Goal: Browse casually

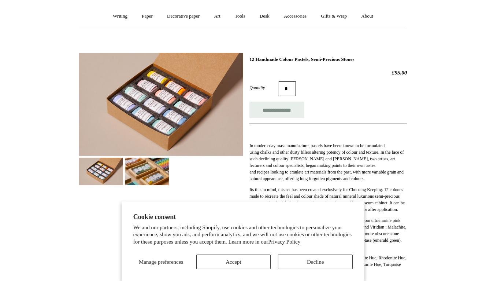
scroll to position [62, 0]
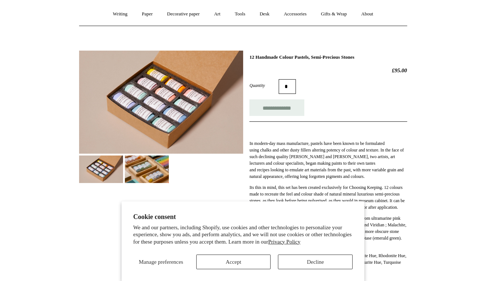
click at [158, 166] on img at bounding box center [147, 168] width 44 height 27
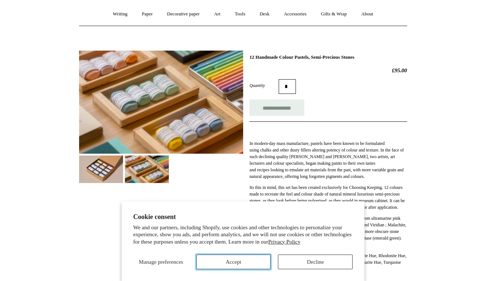
click at [240, 262] on button "Accept" at bounding box center [233, 261] width 75 height 15
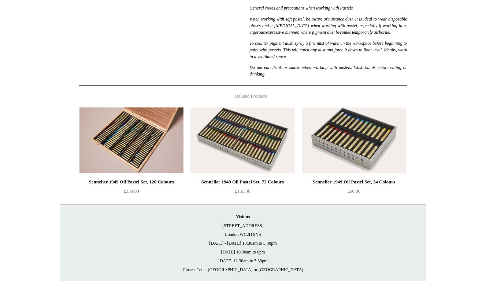
scroll to position [398, 0]
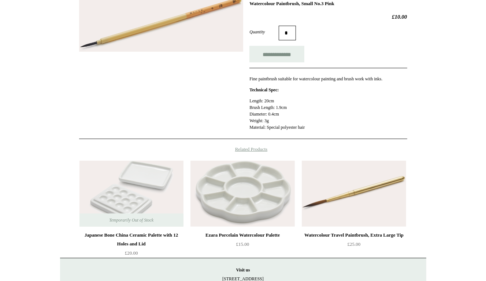
scroll to position [115, 0]
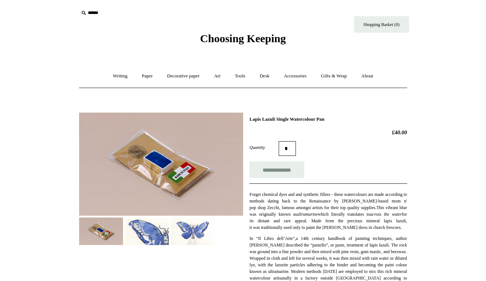
click at [159, 234] on img at bounding box center [147, 230] width 44 height 27
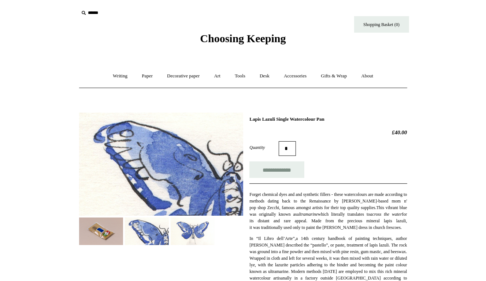
click at [179, 236] on img at bounding box center [193, 230] width 44 height 27
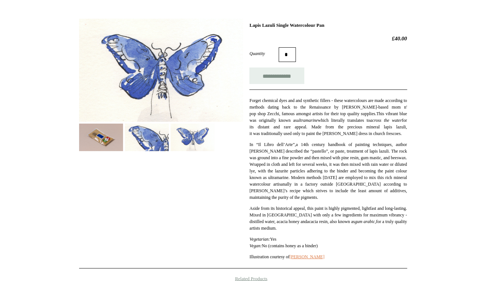
scroll to position [96, 0]
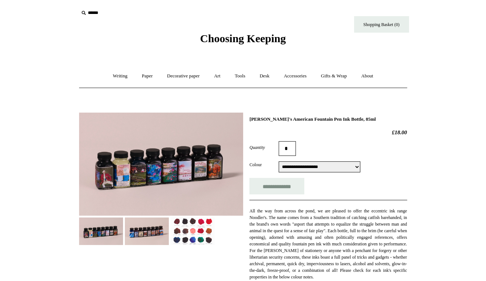
scroll to position [1, 0]
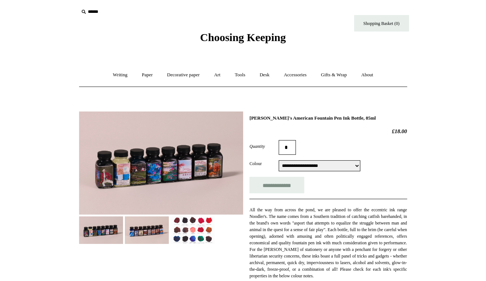
click at [187, 232] on img at bounding box center [193, 229] width 44 height 27
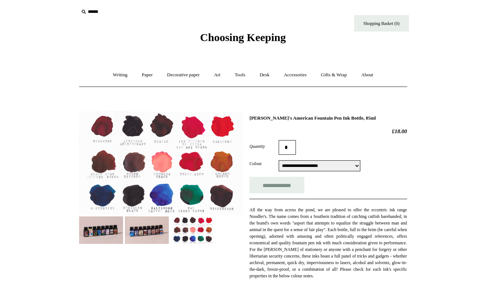
click at [150, 236] on img at bounding box center [147, 229] width 44 height 27
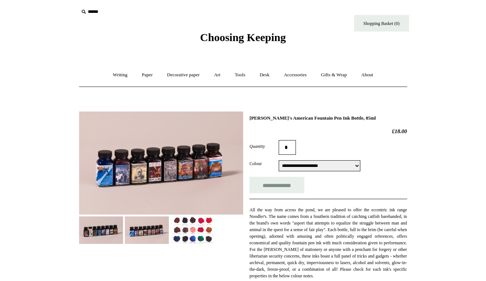
click at [189, 237] on img at bounding box center [193, 229] width 44 height 27
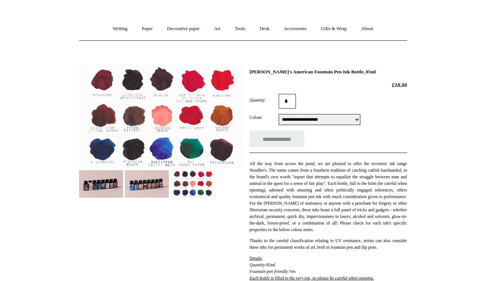
scroll to position [0, 0]
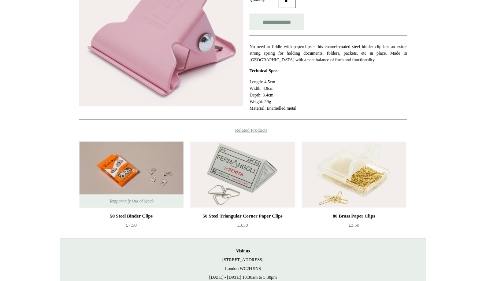
scroll to position [157, 0]
